Goal: Navigation & Orientation: Find specific page/section

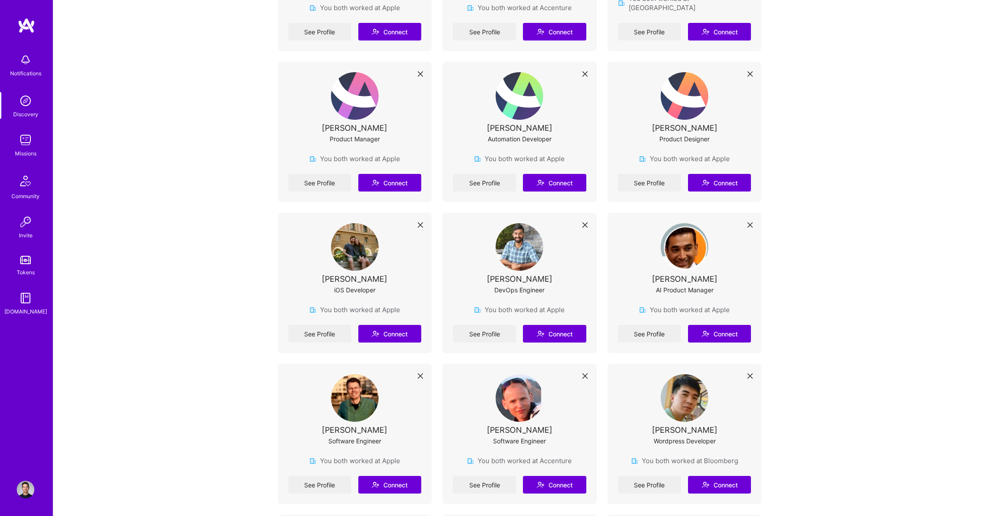
scroll to position [1773, 0]
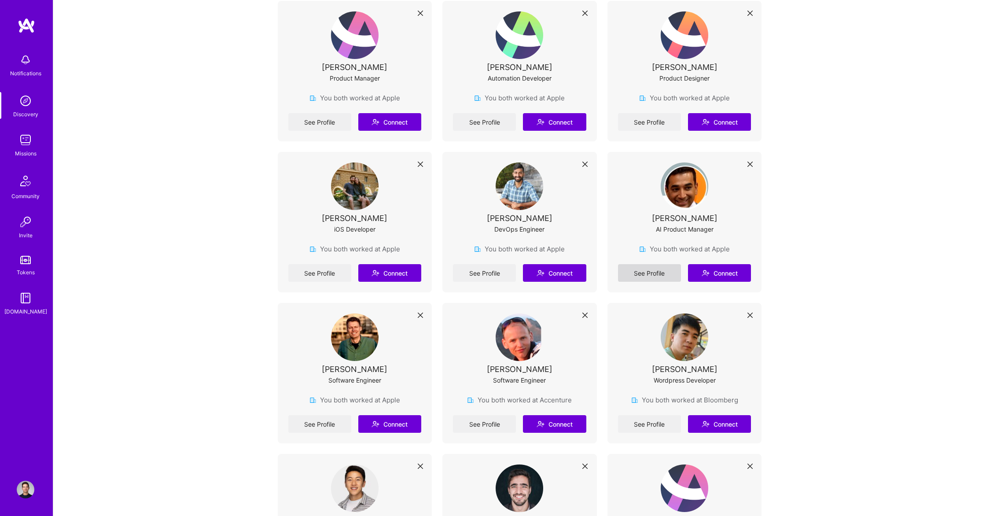
click at [659, 264] on link "See Profile" at bounding box center [649, 273] width 63 height 18
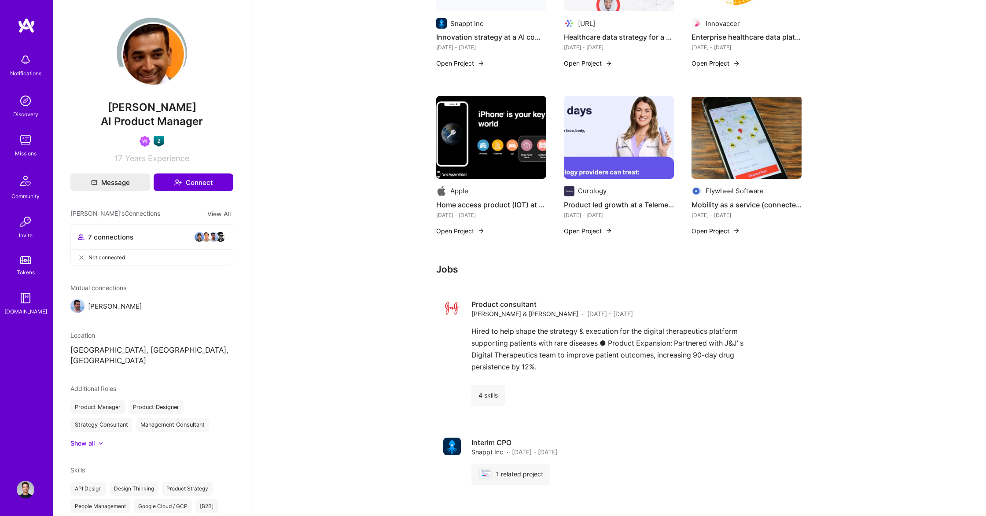
scroll to position [645, 0]
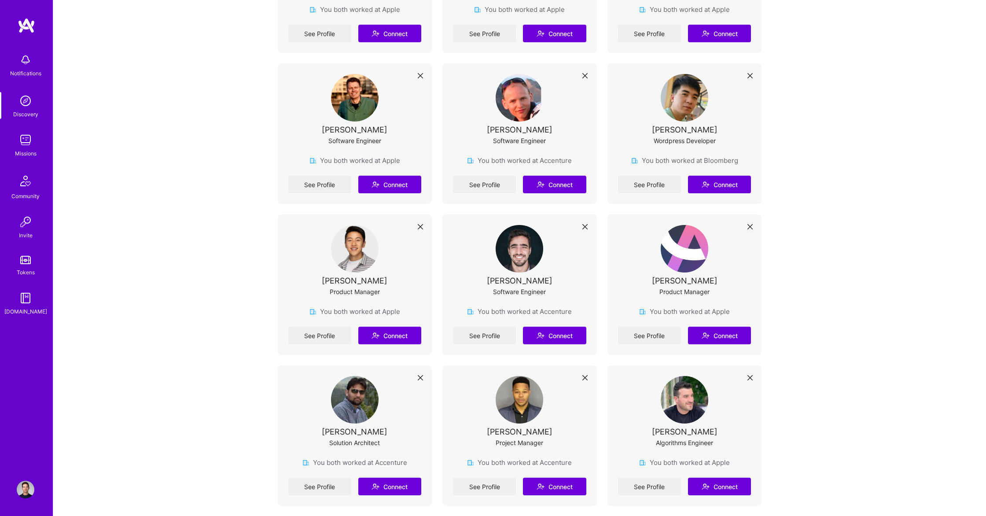
scroll to position [2104, 0]
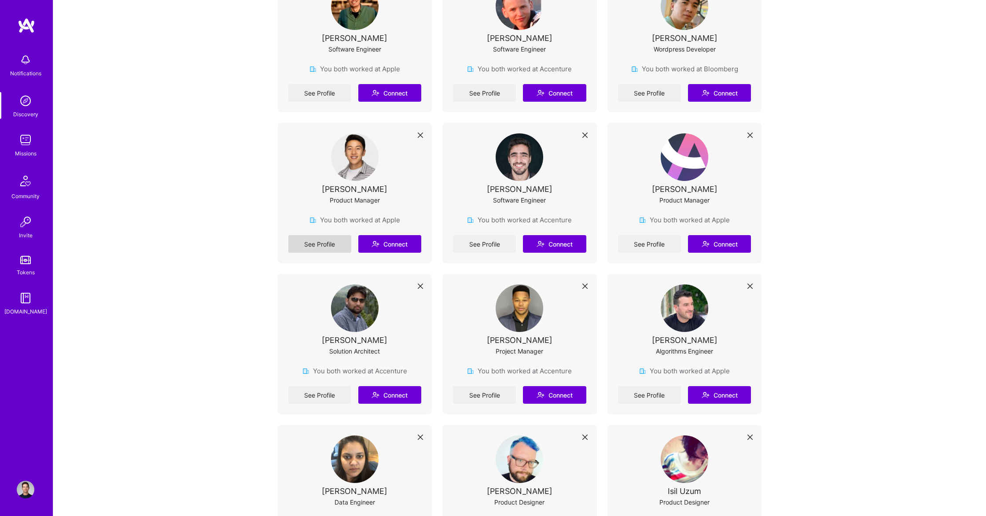
click at [306, 235] on link "See Profile" at bounding box center [319, 244] width 63 height 18
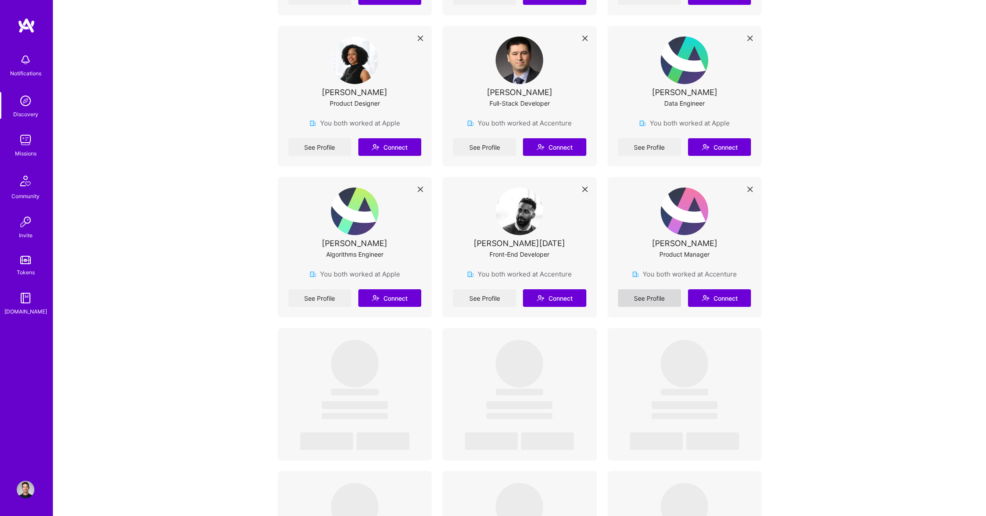
scroll to position [3039, 0]
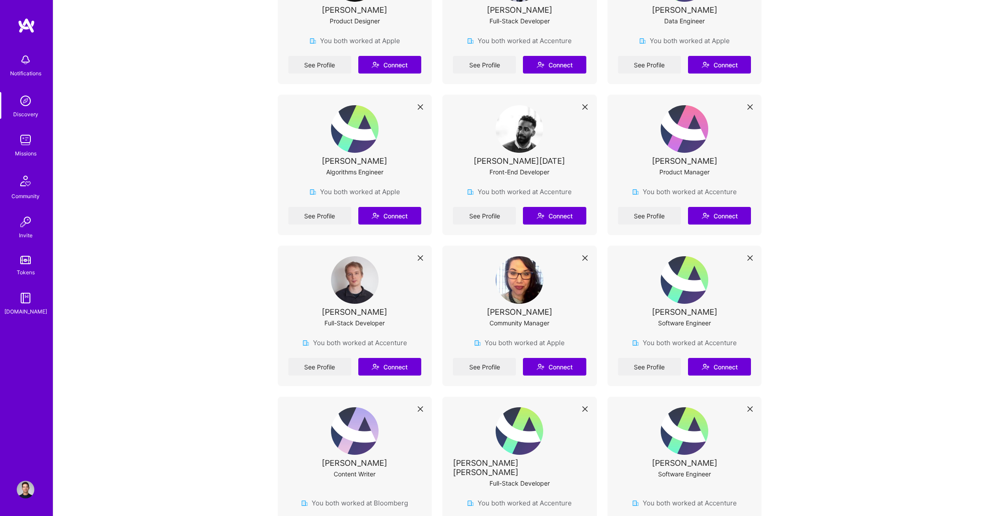
click at [33, 145] on img at bounding box center [26, 140] width 18 height 18
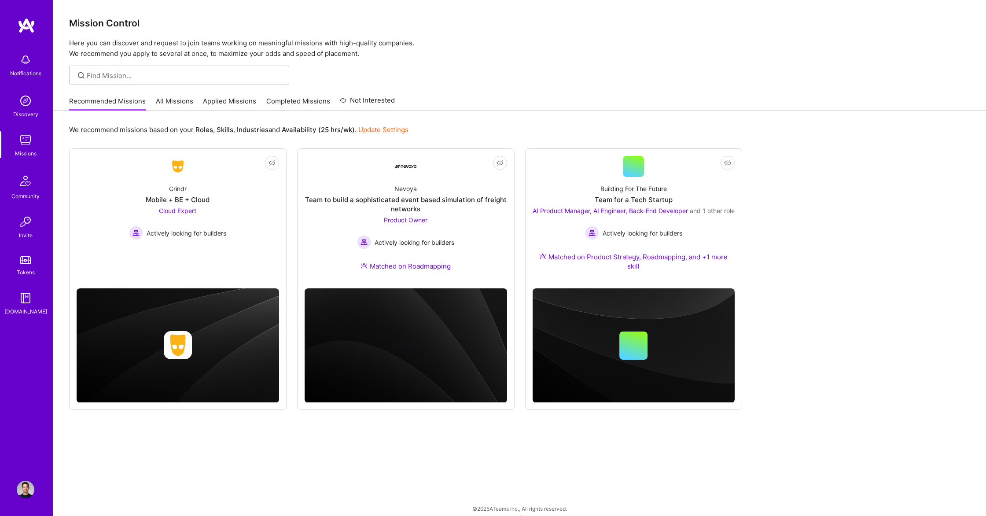
click at [211, 99] on link "Applied Missions" at bounding box center [229, 103] width 53 height 15
